Goal: Task Accomplishment & Management: Complete application form

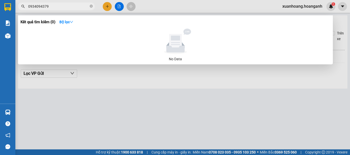
click at [114, 105] on div at bounding box center [175, 77] width 350 height 155
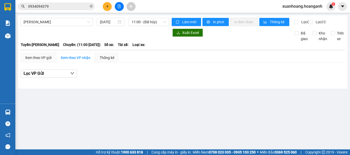
click at [66, 7] on input "0934094379" at bounding box center [58, 7] width 60 height 6
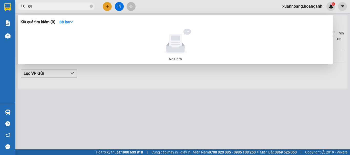
type input "0"
type input "0368927520"
click at [93, 116] on div at bounding box center [175, 77] width 350 height 155
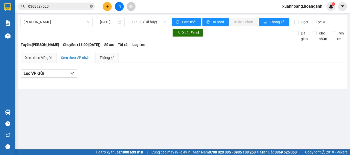
click at [92, 6] on icon "close-circle" at bounding box center [91, 6] width 3 height 3
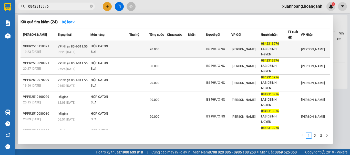
type input "0842313976"
click at [120, 49] on div "SL: 1" at bounding box center [110, 52] width 38 height 6
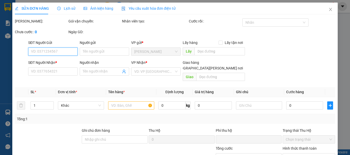
type input "BS PHƯƠNG"
type input "0842313976"
type input "LAB DZINH NGYEN"
type input "0"
type input "20.000"
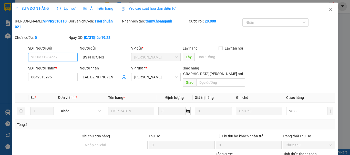
scroll to position [51, 0]
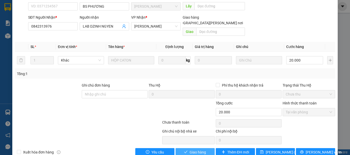
click at [203, 150] on span "Giao hàng" at bounding box center [197, 153] width 16 height 6
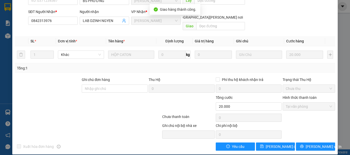
scroll to position [0, 0]
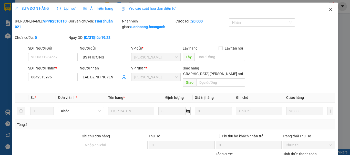
click at [328, 9] on icon "close" at bounding box center [330, 9] width 4 height 4
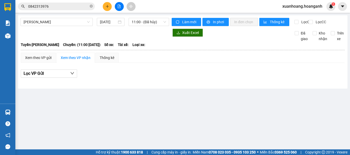
click at [311, 5] on span "xuanhoang.hoanganh" at bounding box center [302, 6] width 48 height 6
click at [307, 15] on span "Đăng xuất" at bounding box center [304, 16] width 37 height 6
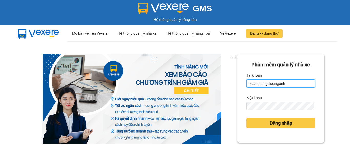
drag, startPoint x: 0, startPoint y: 0, endPoint x: 283, endPoint y: 84, distance: 294.9
click at [283, 84] on input "xuanhoang.hoanganh" at bounding box center [280, 84] width 69 height 8
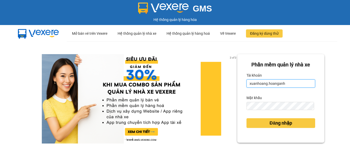
type input "maikhanh.hoanganh"
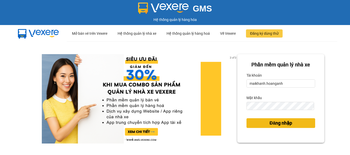
click at [296, 121] on button "Đăng nhập" at bounding box center [280, 123] width 69 height 10
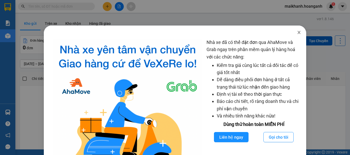
click at [297, 33] on icon "close" at bounding box center [299, 32] width 4 height 4
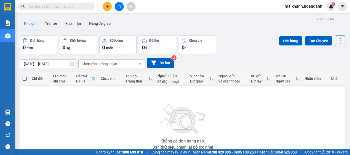
click at [64, 8] on input "text" at bounding box center [58, 7] width 60 height 6
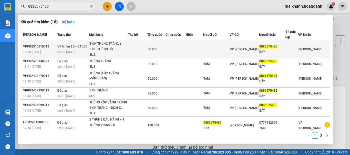
type input "0886575485"
click at [100, 48] on div "BỊCH THÙNG TRẮNG + BỊCH THÙNG ĐỎ" at bounding box center [108, 46] width 38 height 11
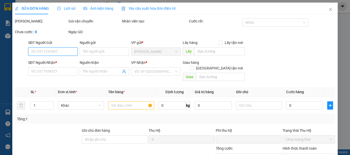
type input "0886575485"
type input "BẢY"
type input "0"
type input "60.000"
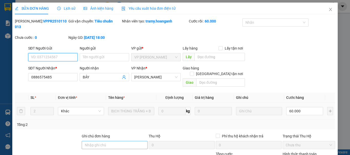
scroll to position [51, 0]
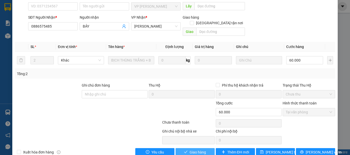
click at [198, 150] on span "Giao hàng" at bounding box center [197, 153] width 16 height 6
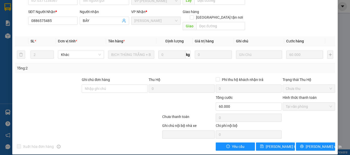
scroll to position [0, 0]
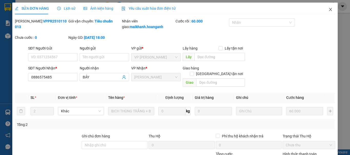
click at [328, 10] on icon "close" at bounding box center [330, 9] width 4 height 4
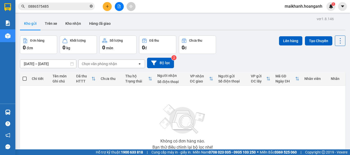
click at [90, 7] on icon "close-circle" at bounding box center [91, 6] width 3 height 3
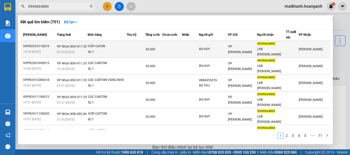
type input "0949664800"
click at [107, 49] on div "SL: 1" at bounding box center [107, 52] width 38 height 6
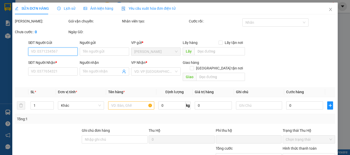
type input "BS HUY"
type input "0949664800"
type input "LAB [PERSON_NAME]"
type input "0"
type input "20.000"
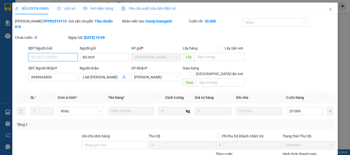
scroll to position [51, 0]
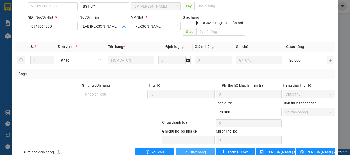
click at [191, 150] on span "Giao hàng" at bounding box center [197, 153] width 16 height 6
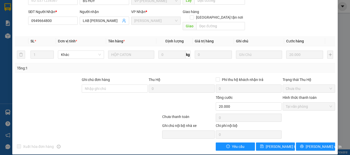
scroll to position [0, 0]
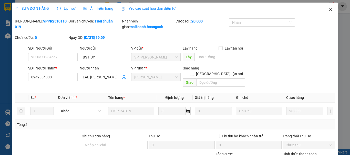
click at [328, 11] on icon "close" at bounding box center [330, 9] width 4 height 4
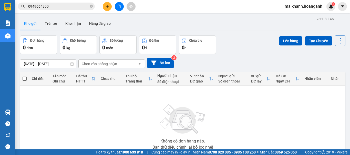
click at [55, 7] on input "0949664800" at bounding box center [58, 7] width 60 height 6
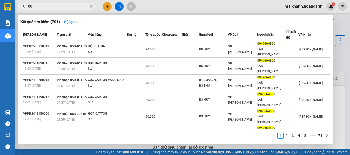
type input "0"
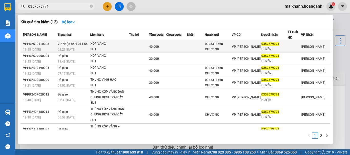
type input "0357579771"
click at [72, 44] on span "VP Nhận 85H-011.55" at bounding box center [73, 44] width 30 height 4
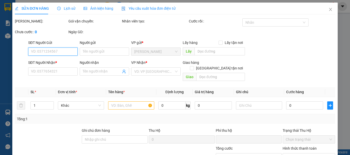
type input "0345318568"
type input "CHƯƠNG"
type input "0357579771"
type input "HUYỀN"
type input "0"
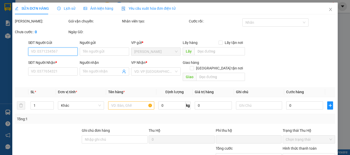
type input "40.000"
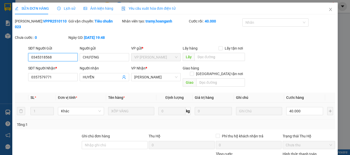
scroll to position [51, 0]
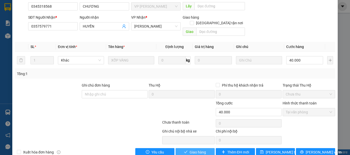
click at [186, 148] on button "Giao hàng" at bounding box center [194, 152] width 39 height 8
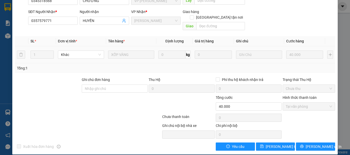
scroll to position [0, 0]
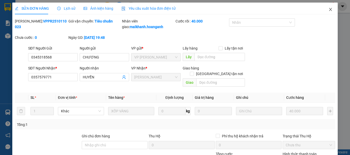
click at [328, 11] on icon "close" at bounding box center [330, 9] width 4 height 4
